Goal: Task Accomplishment & Management: Use online tool/utility

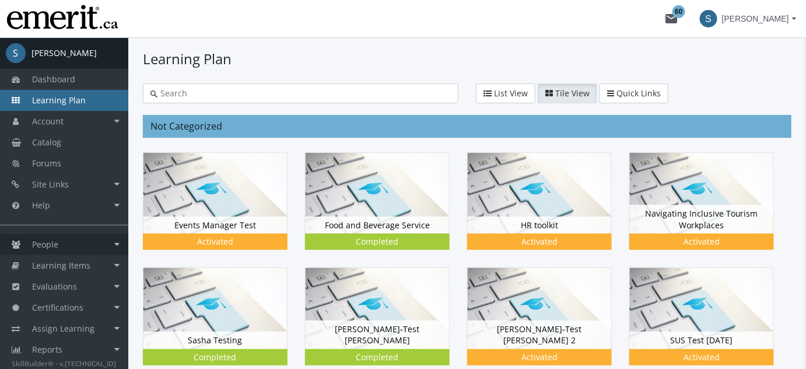
click at [56, 250] on link "People" at bounding box center [64, 244] width 128 height 21
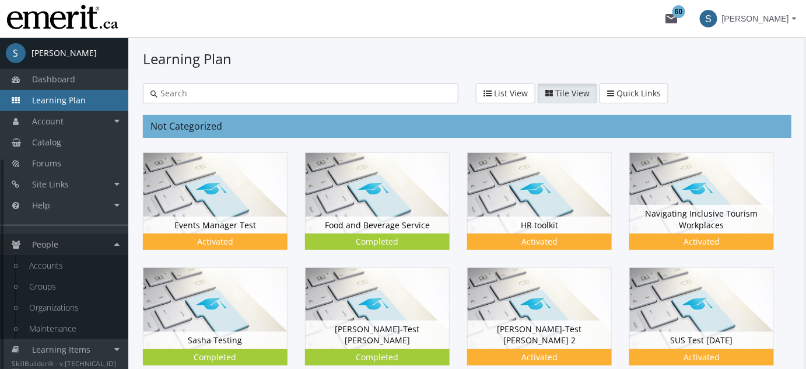
scroll to position [191, 0]
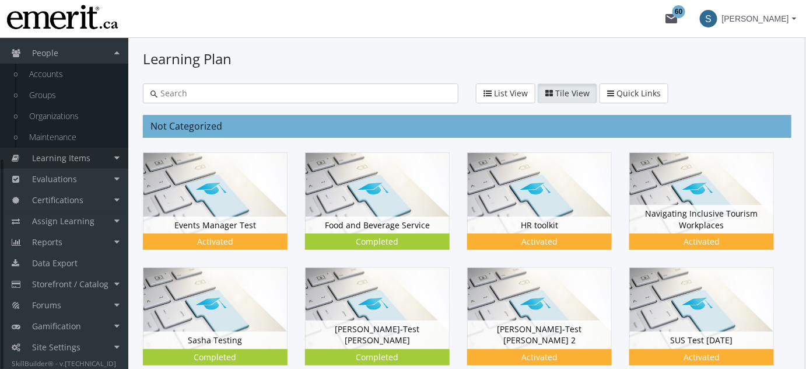
click at [54, 163] on span "Learning Items" at bounding box center [61, 157] width 58 height 11
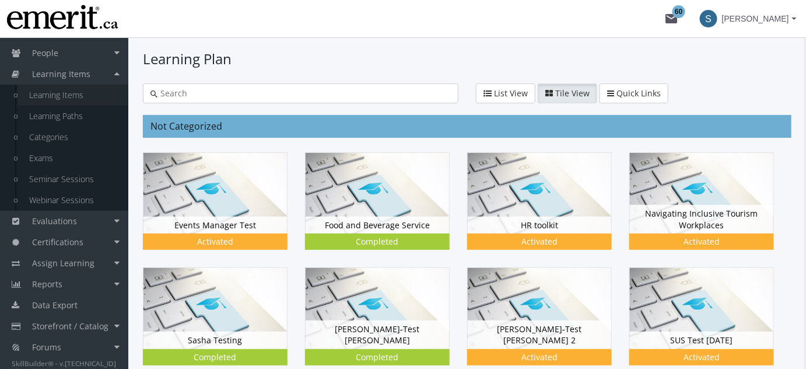
click at [72, 93] on link "Learning Items" at bounding box center [72, 95] width 111 height 21
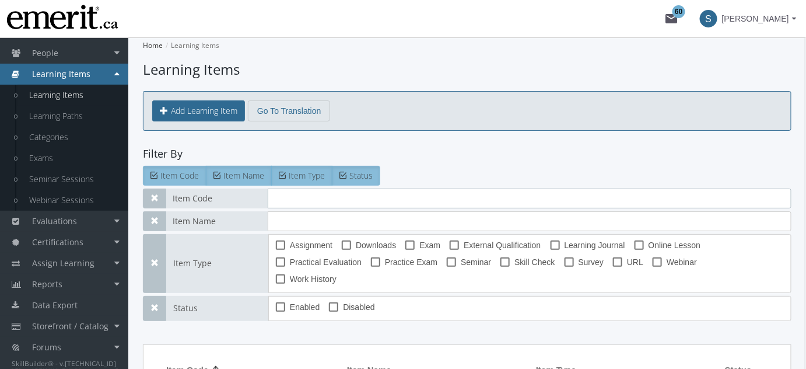
click at [344, 195] on input "text" at bounding box center [530, 198] width 524 height 20
click at [293, 226] on input "text" at bounding box center [530, 221] width 524 height 20
click at [283, 197] on input "text" at bounding box center [530, 198] width 524 height 20
click at [285, 211] on input "text" at bounding box center [530, 221] width 524 height 20
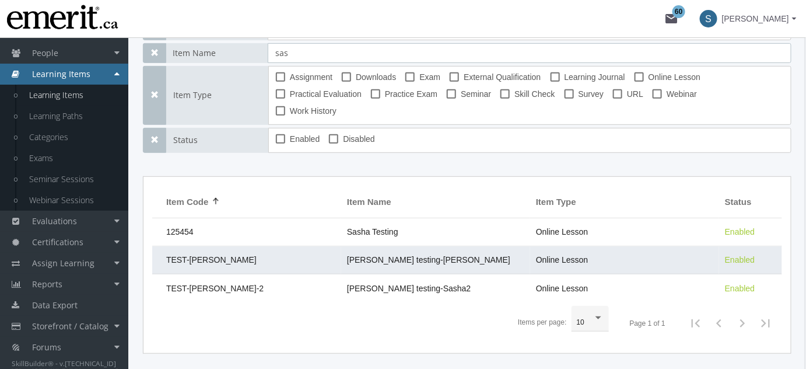
scroll to position [204, 0]
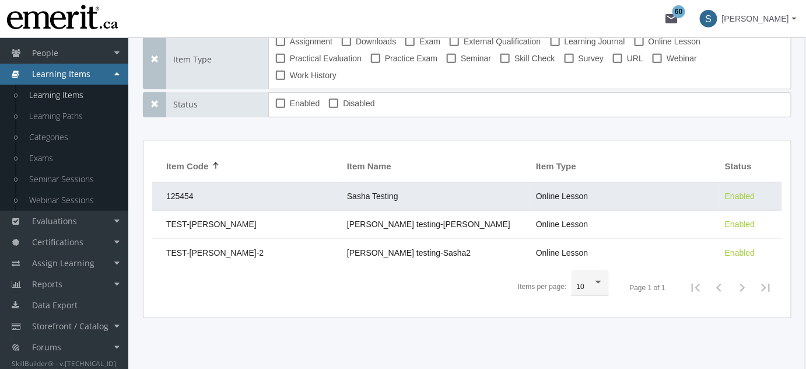
type input "sas"
click at [349, 191] on span "Sasha Testing" at bounding box center [372, 195] width 51 height 9
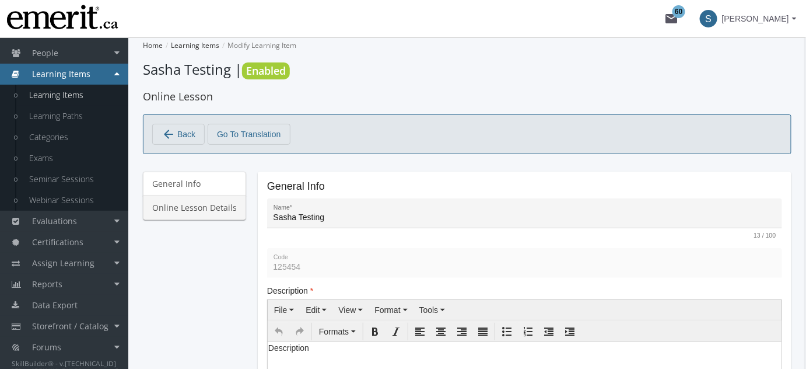
drag, startPoint x: 169, startPoint y: 208, endPoint x: 177, endPoint y: 211, distance: 8.1
click at [170, 208] on link "Online Lesson Details" at bounding box center [194, 207] width 103 height 24
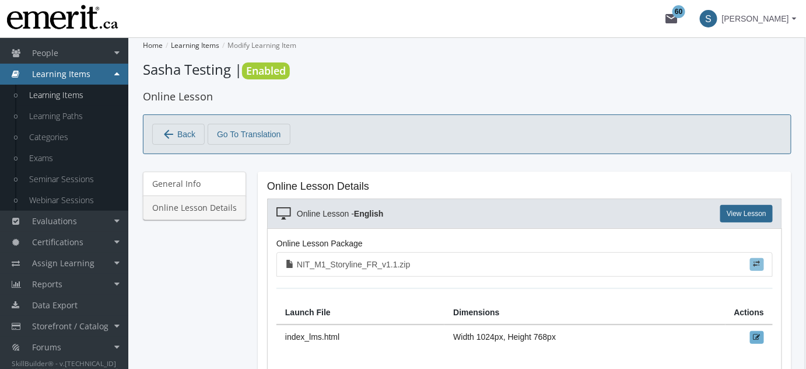
click at [755, 264] on span at bounding box center [757, 263] width 7 height 7
click at [0, 0] on input "file" at bounding box center [0, 0] width 0 height 0
click at [727, 209] on link "View Lesson" at bounding box center [746, 213] width 52 height 17
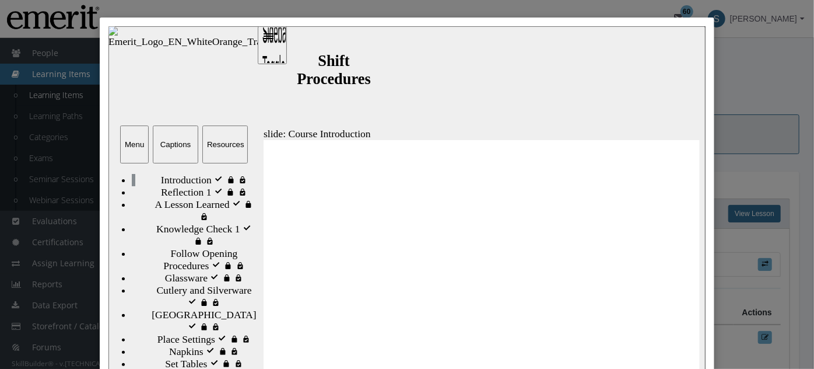
click at [216, 139] on button "Resources" at bounding box center [224, 144] width 45 height 38
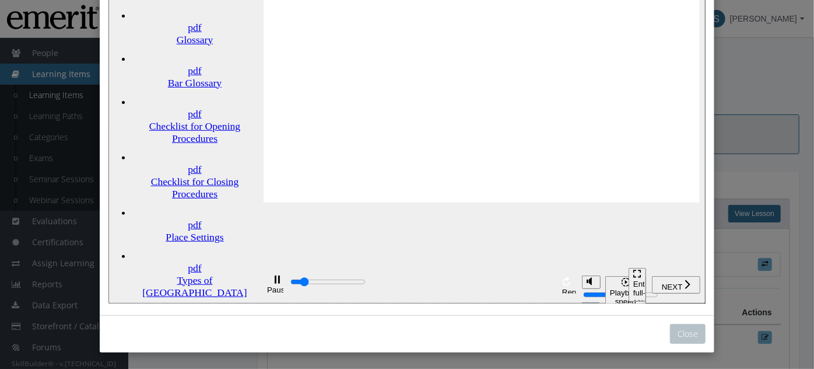
click at [169, 232] on div "Place Settings" at bounding box center [194, 238] width 126 height 12
click at [769, 96] on div "Close" at bounding box center [407, 184] width 814 height 369
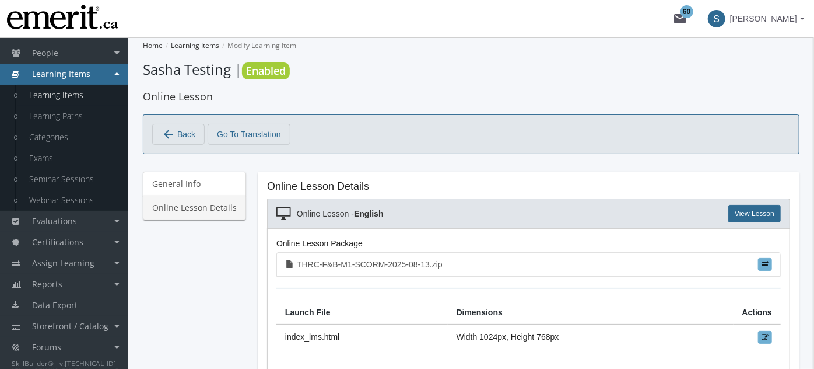
scroll to position [136, 0]
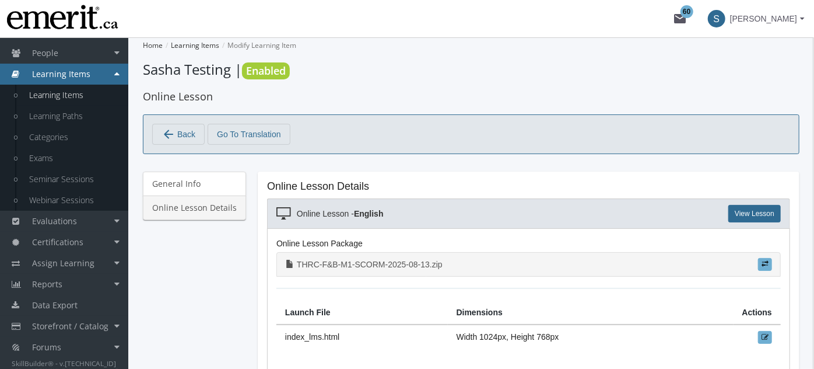
type input "6300"
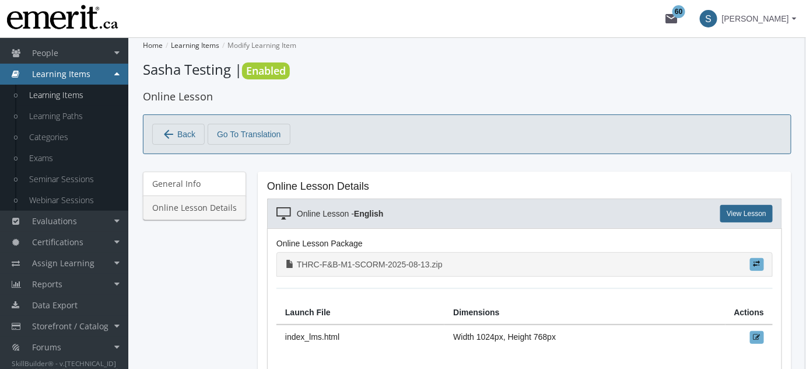
click at [765, 265] on link "THRC-F&B-M1-SCORM-2025-08-13.zip" at bounding box center [524, 264] width 496 height 24
click at [756, 264] on span at bounding box center [757, 263] width 7 height 7
click at [0, 0] on input "file" at bounding box center [0, 0] width 0 height 0
click at [757, 263] on span at bounding box center [757, 263] width 7 height 7
click at [0, 0] on input "file" at bounding box center [0, 0] width 0 height 0
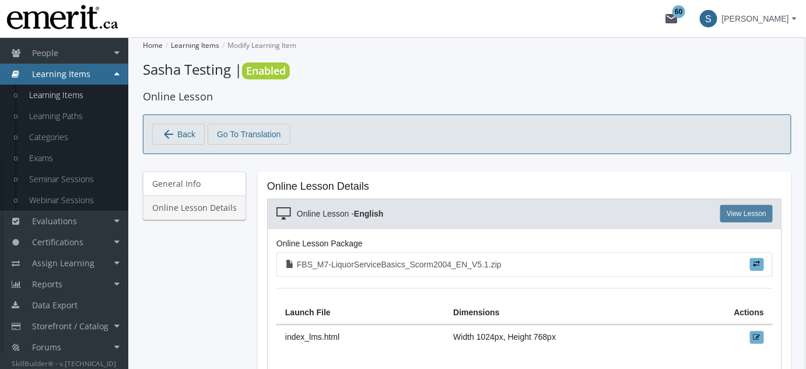
click at [735, 209] on link "View Lesson" at bounding box center [746, 213] width 52 height 17
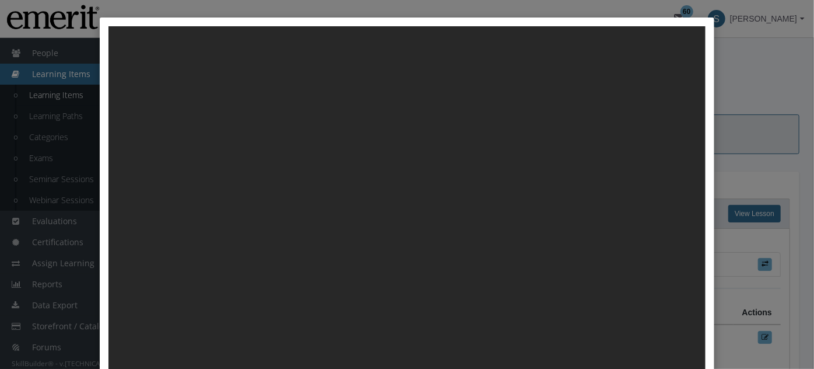
scroll to position [0, 0]
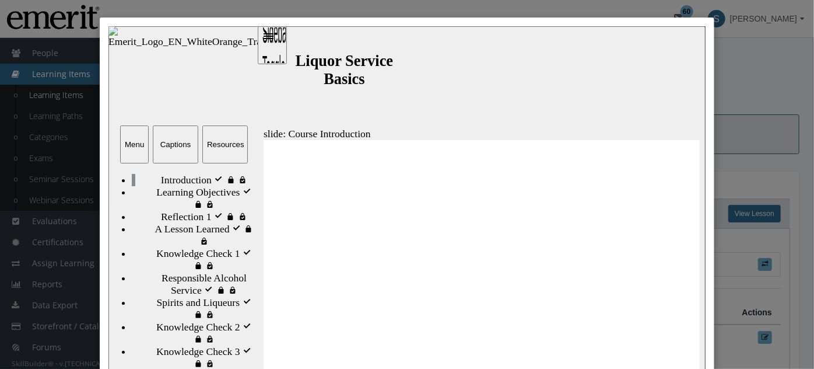
click at [212, 151] on button "Resources" at bounding box center [224, 144] width 45 height 38
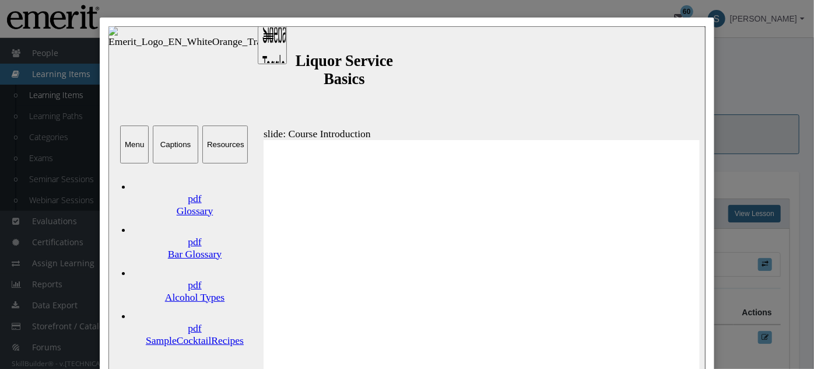
click at [181, 260] on link "pdf Alcohol Types" at bounding box center [194, 281] width 126 height 43
click at [226, 303] on link "pdf SampleCocktailRecipes" at bounding box center [194, 324] width 126 height 43
type input "7400"
